Goal: Information Seeking & Learning: Learn about a topic

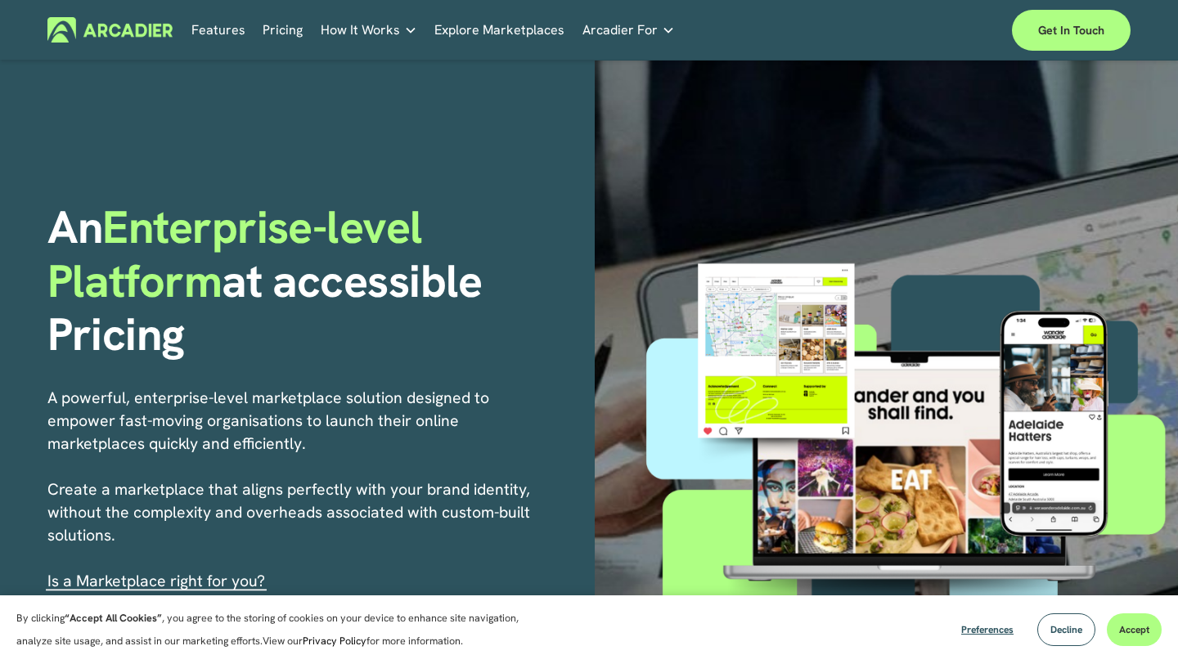
click at [286, 28] on link "Pricing" at bounding box center [283, 29] width 40 height 25
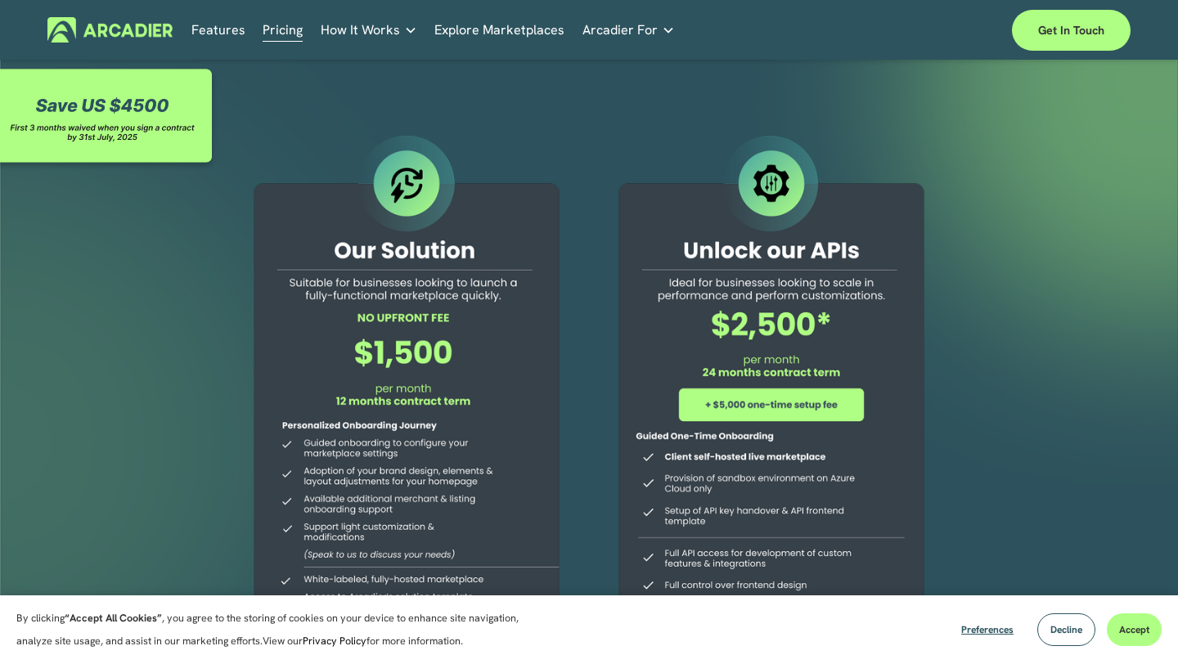
click at [447, 30] on link "Explore Marketplaces" at bounding box center [499, 29] width 130 height 25
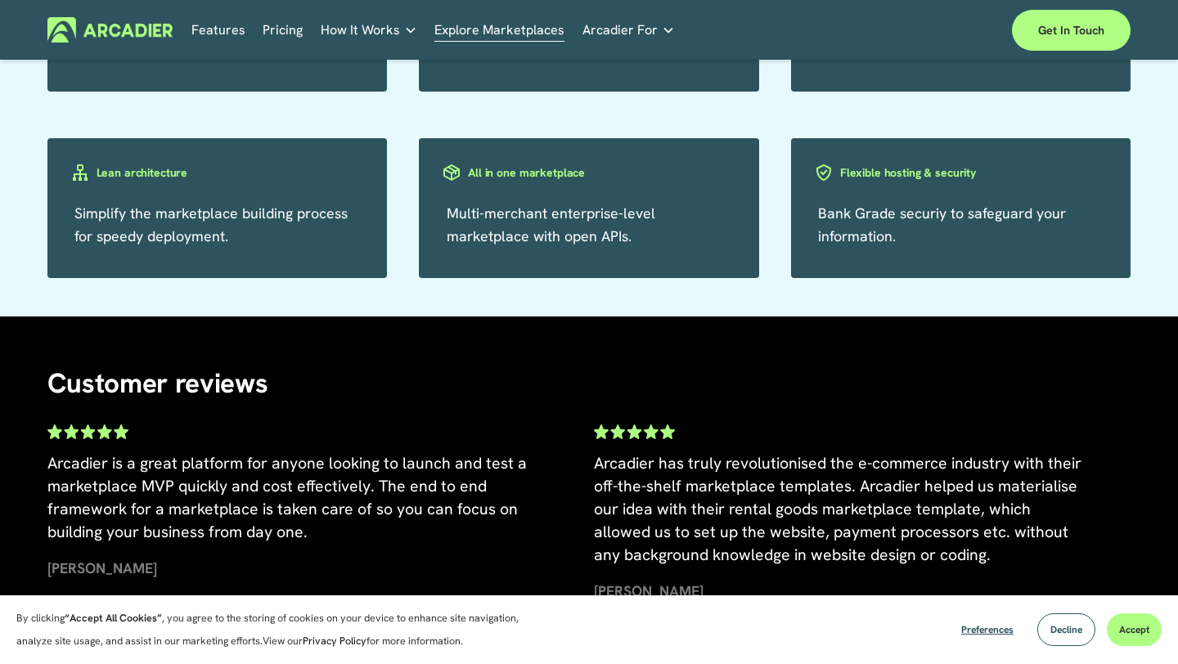
scroll to position [3526, 0]
